Goal: Task Accomplishment & Management: Use online tool/utility

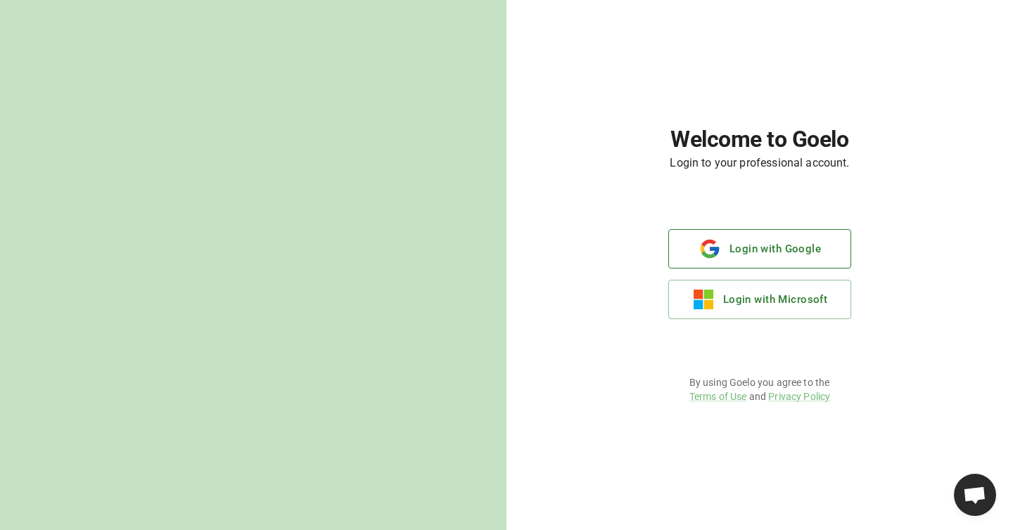
click at [788, 243] on button "Login with Google" at bounding box center [759, 248] width 183 height 39
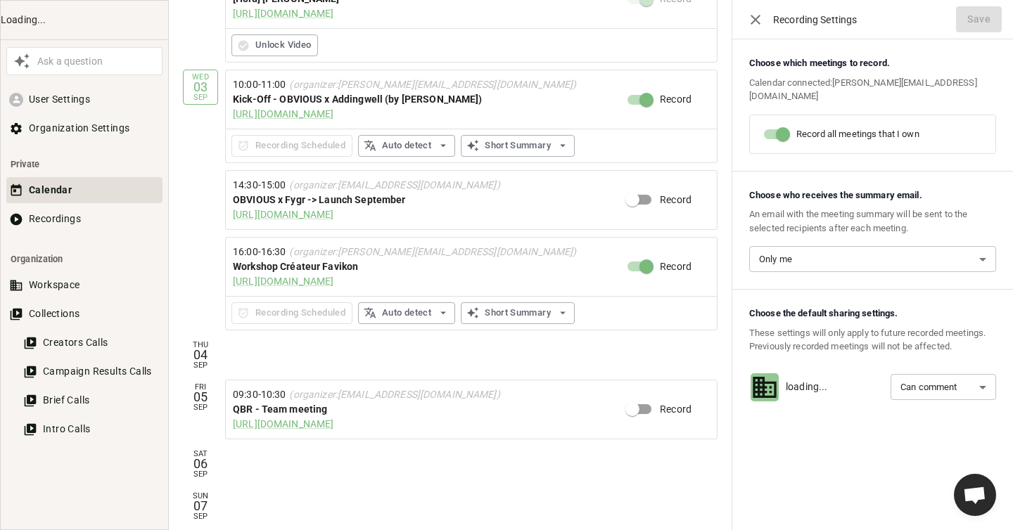
scroll to position [176, 0]
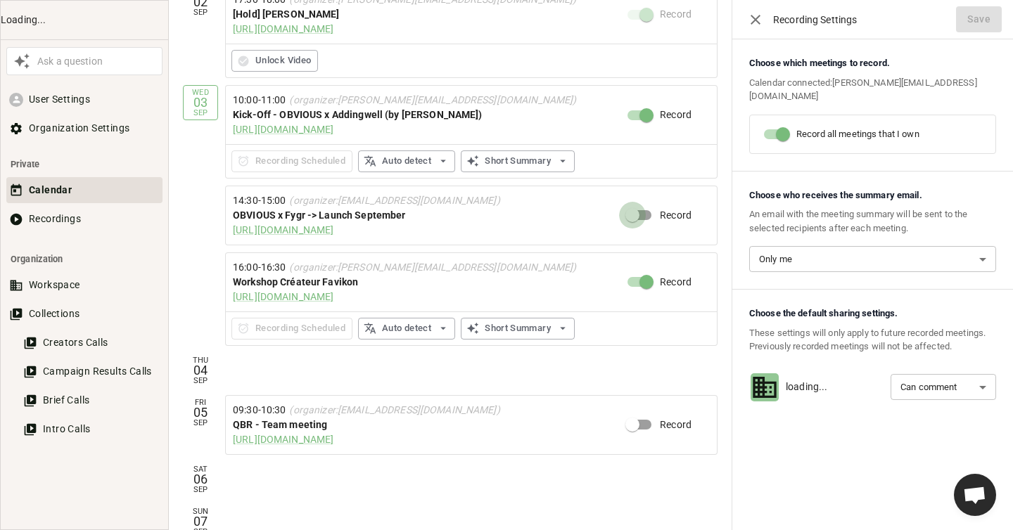
click at [636, 217] on input "Record" at bounding box center [632, 215] width 80 height 27
checkbox input "true"
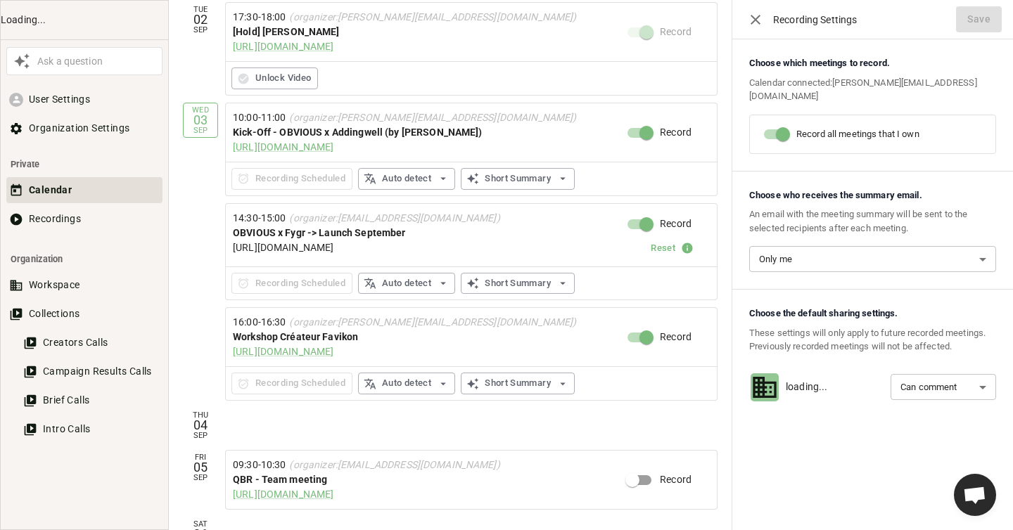
scroll to position [230, 0]
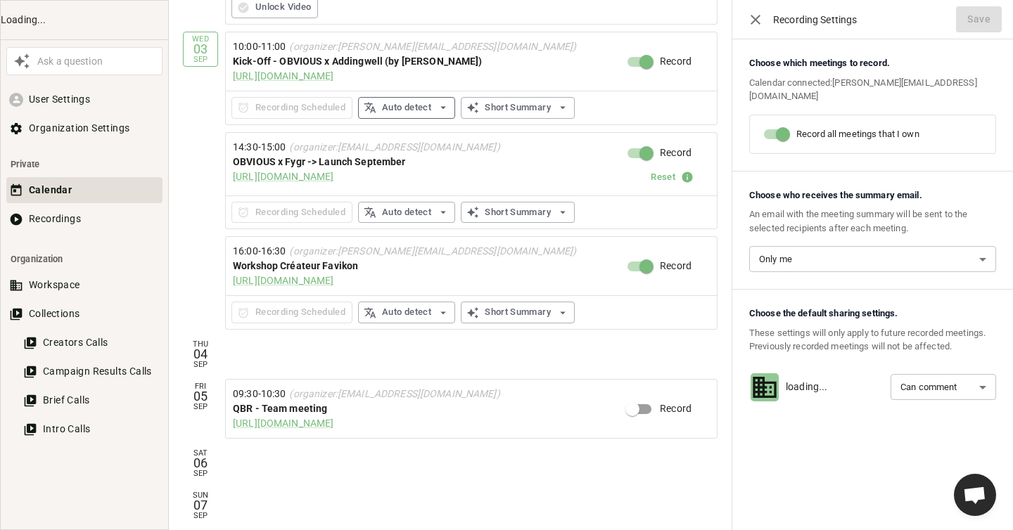
click at [425, 109] on button "Auto detect" at bounding box center [406, 108] width 97 height 22
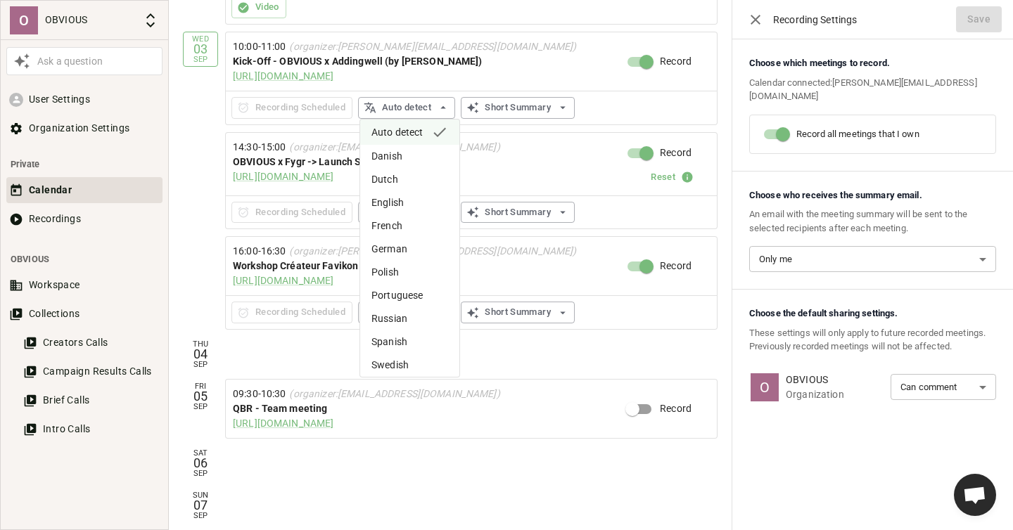
click at [189, 167] on div at bounding box center [506, 265] width 1013 height 530
